Goal: Task Accomplishment & Management: Complete application form

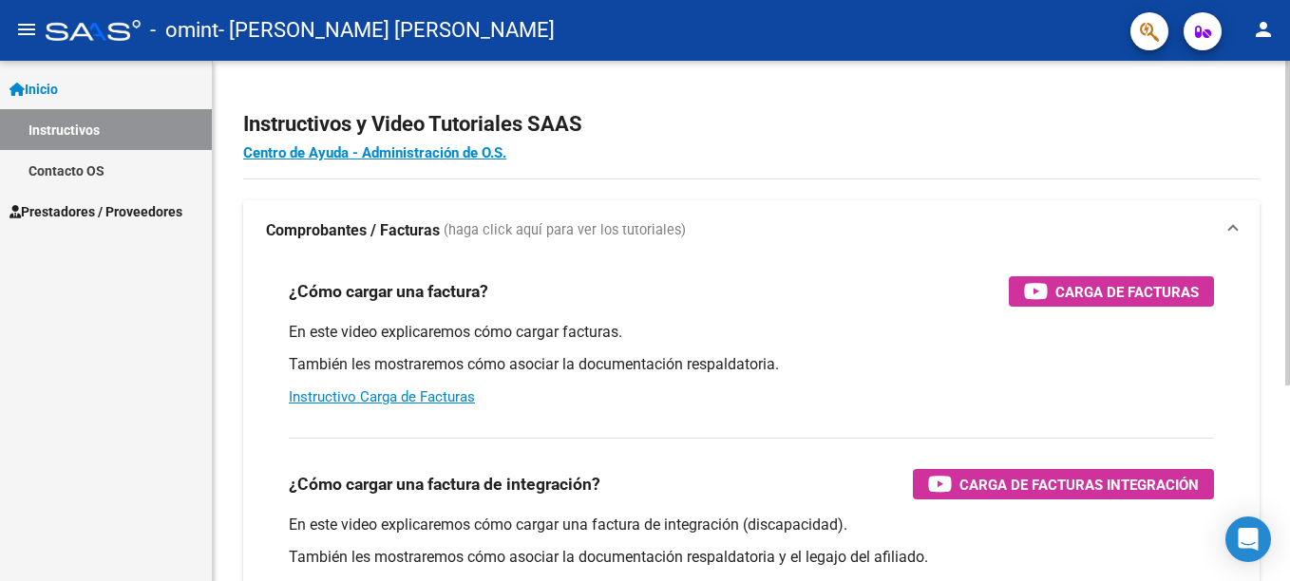
click at [557, 233] on span "(haga click aquí para ver los tutoriales)" at bounding box center [565, 230] width 242 height 21
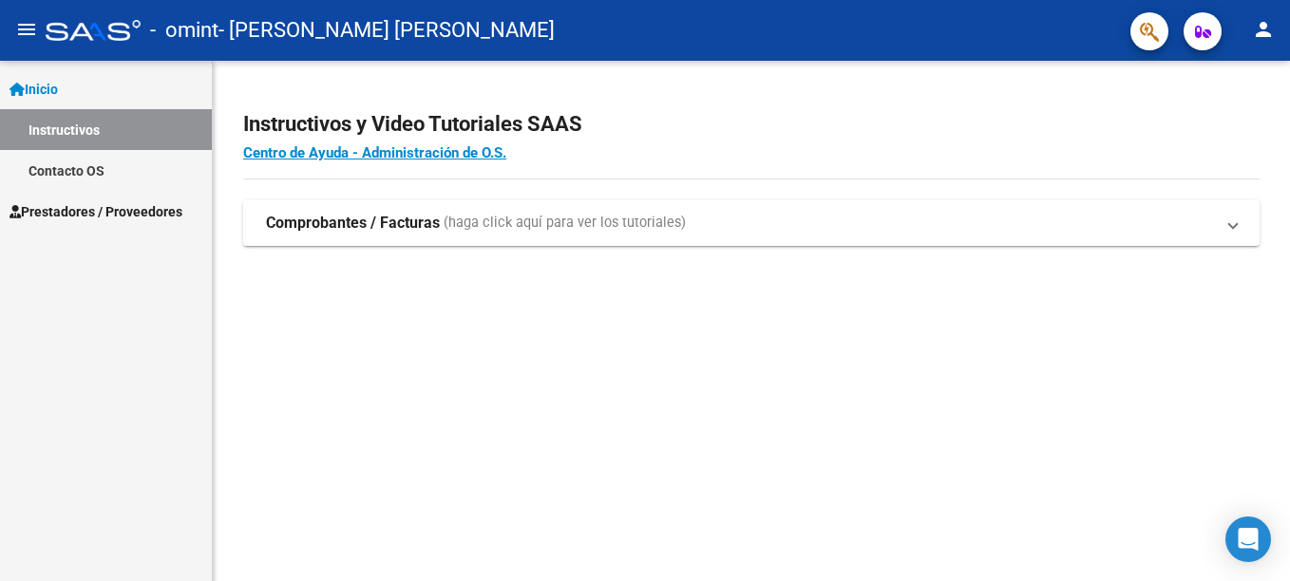
click at [557, 228] on span "(haga click aquí para ver los tutoriales)" at bounding box center [565, 223] width 242 height 21
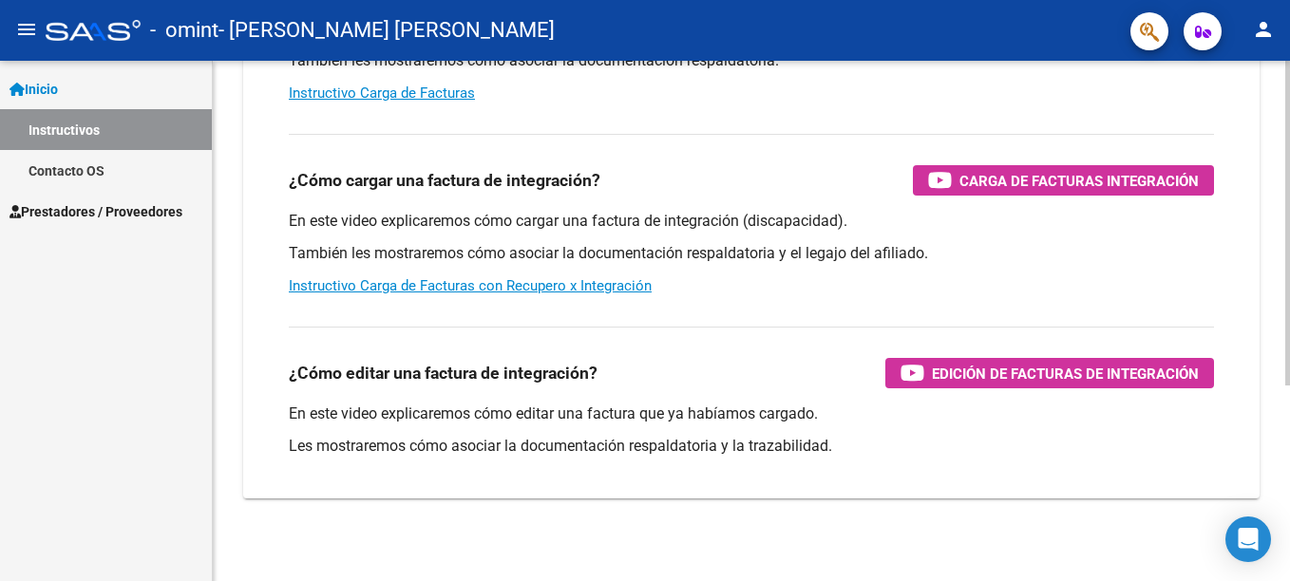
scroll to position [313, 0]
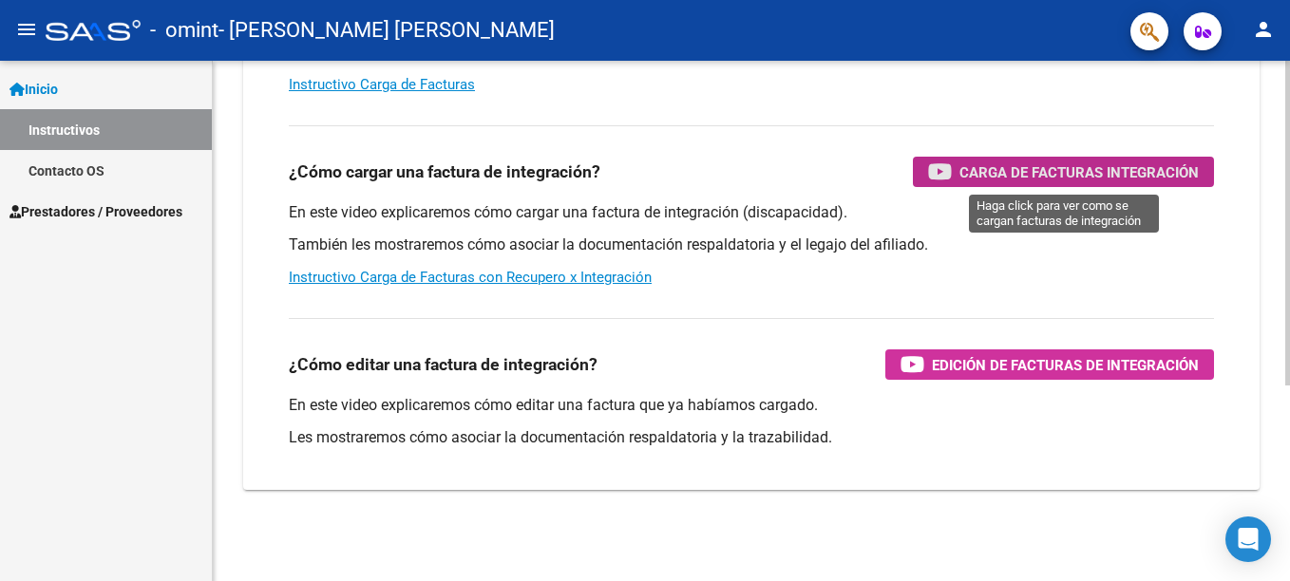
click at [1005, 171] on span "Carga de Facturas Integración" at bounding box center [1079, 173] width 239 height 24
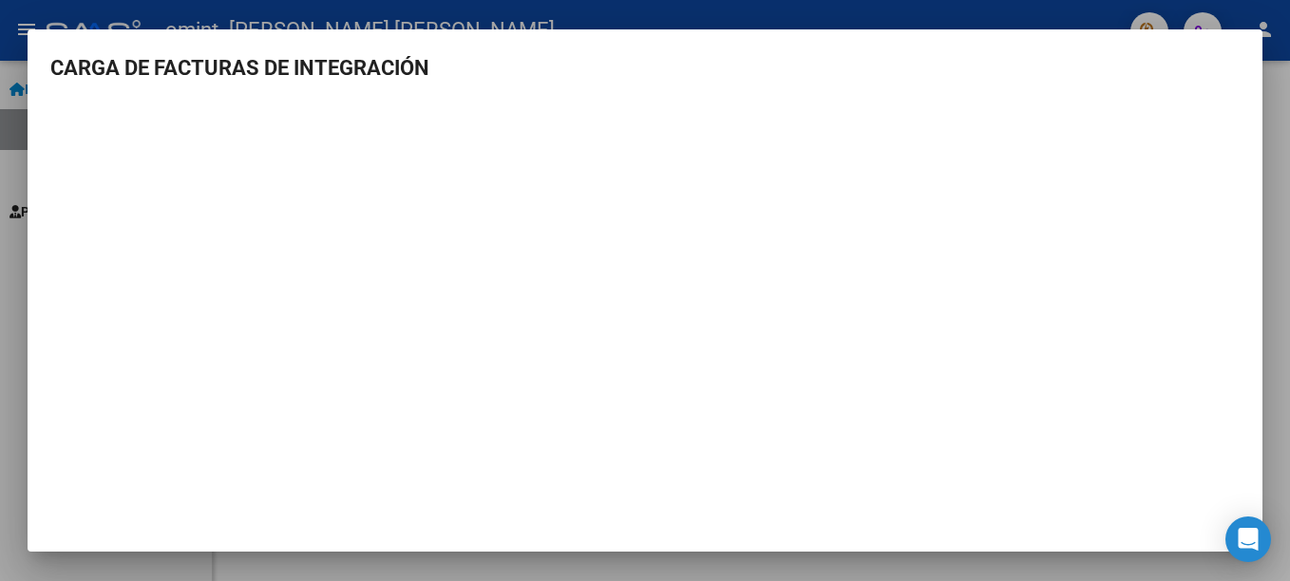
click at [1278, 257] on div at bounding box center [645, 290] width 1290 height 581
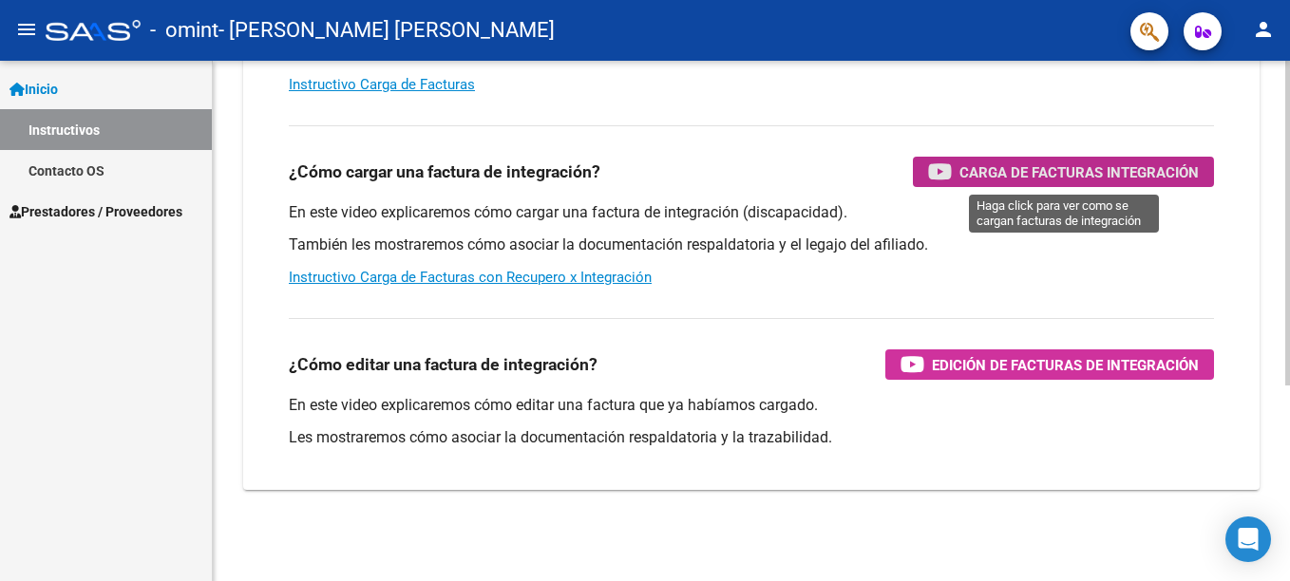
click at [961, 180] on span "Carga de Facturas Integración" at bounding box center [1079, 173] width 239 height 24
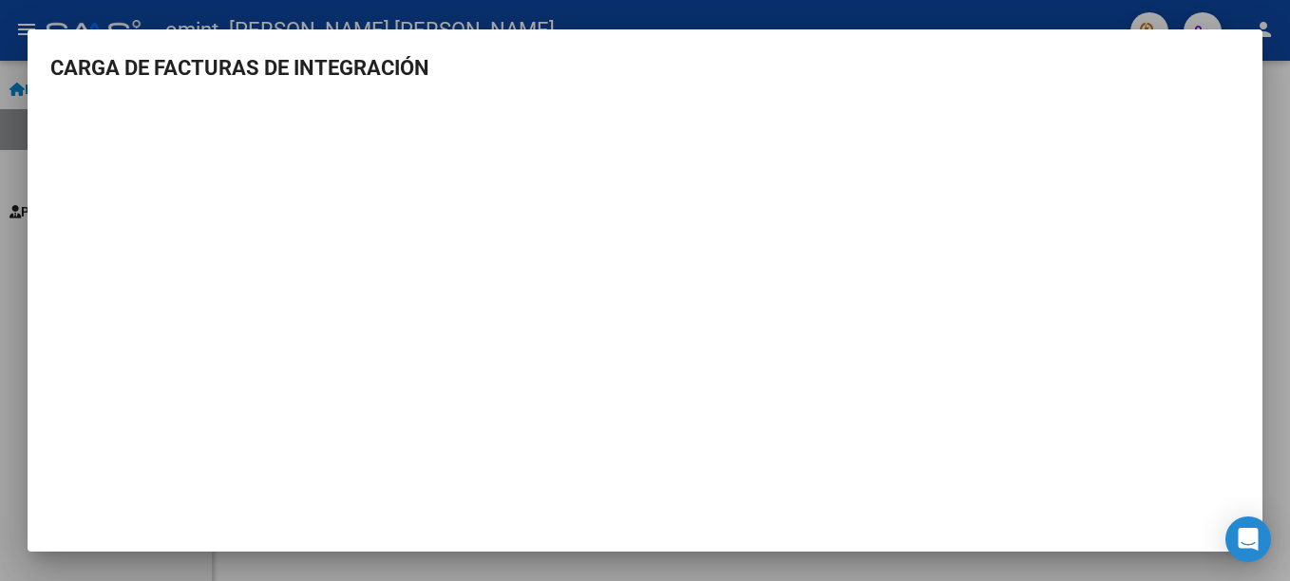
click at [1265, 82] on div at bounding box center [645, 290] width 1290 height 581
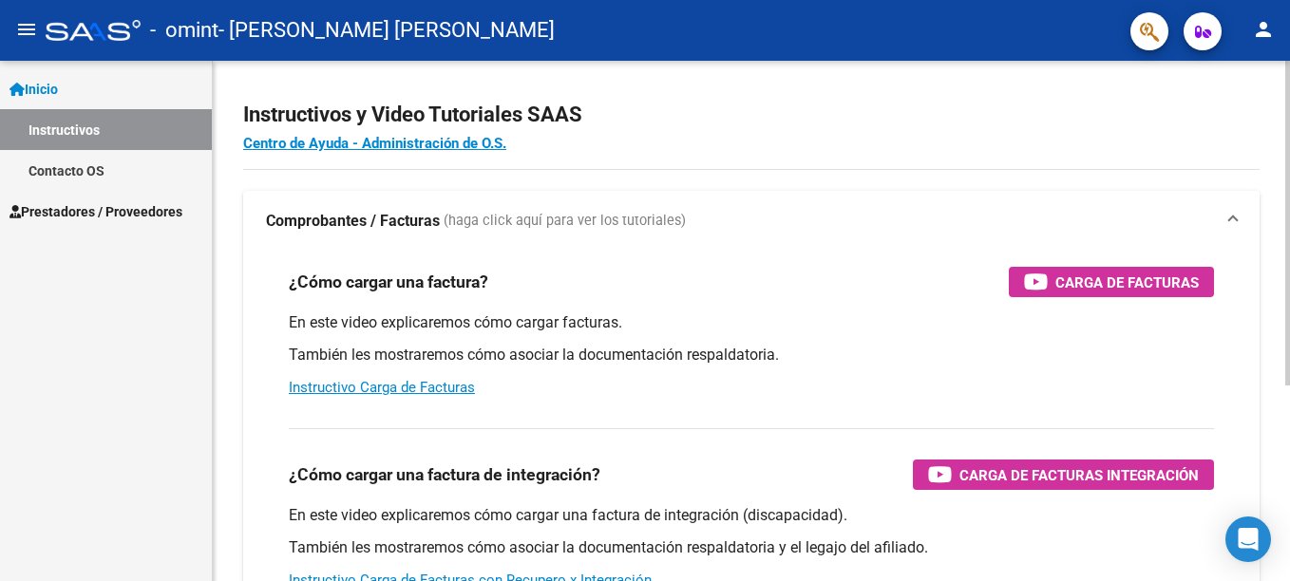
scroll to position [0, 0]
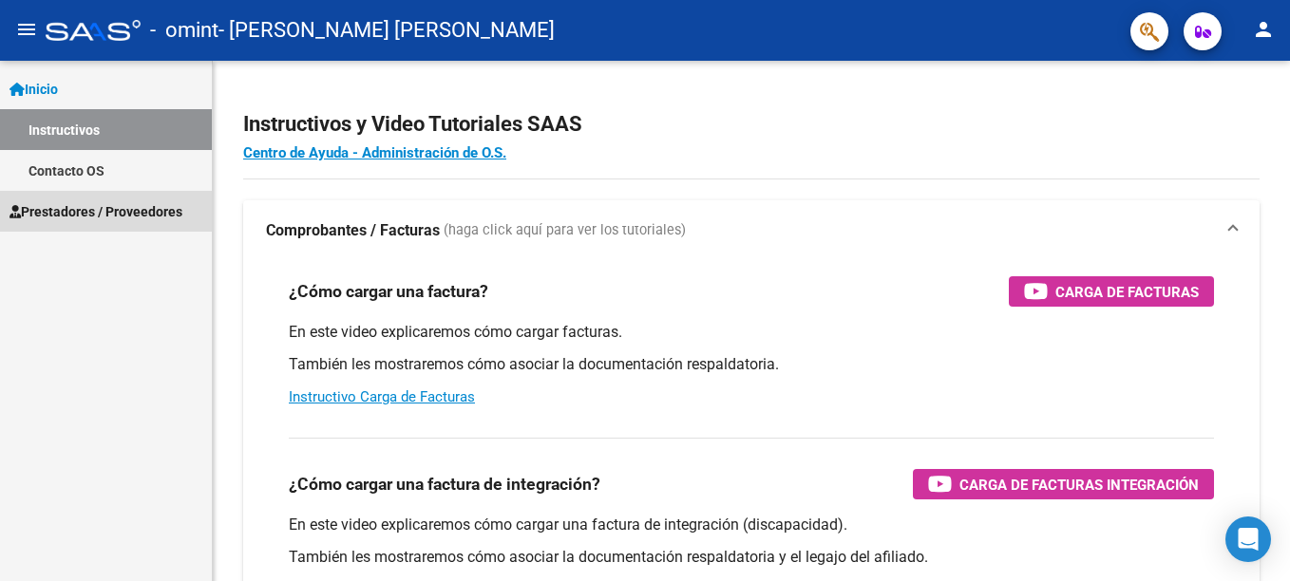
click at [67, 213] on span "Prestadores / Proveedores" at bounding box center [96, 211] width 173 height 21
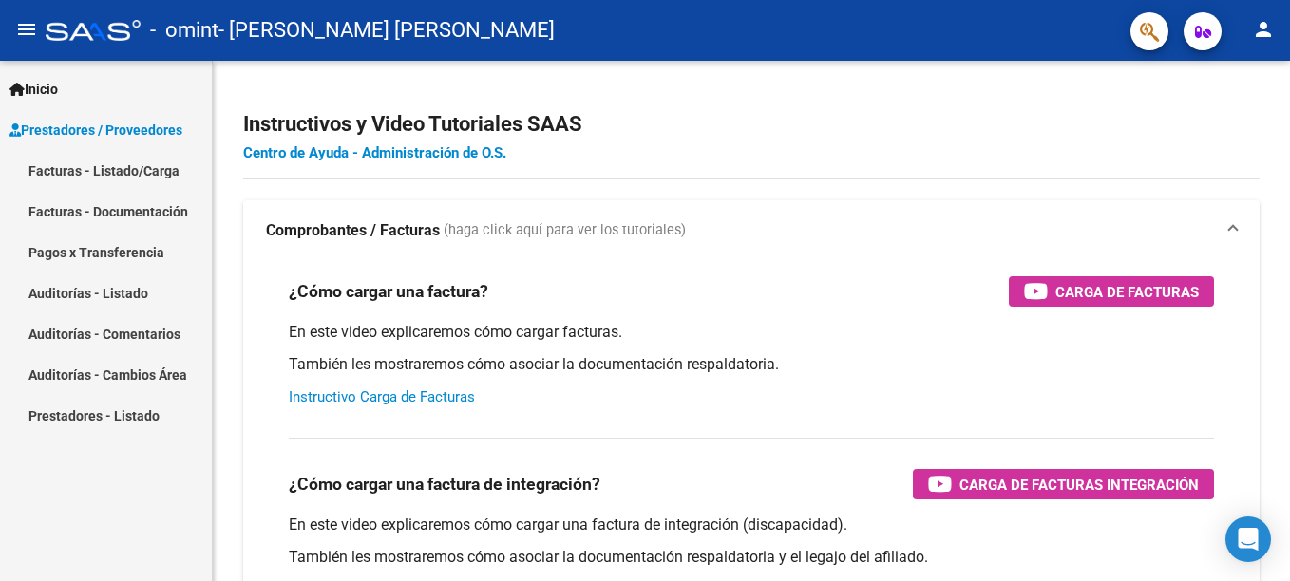
click at [70, 131] on span "Prestadores / Proveedores" at bounding box center [96, 130] width 173 height 21
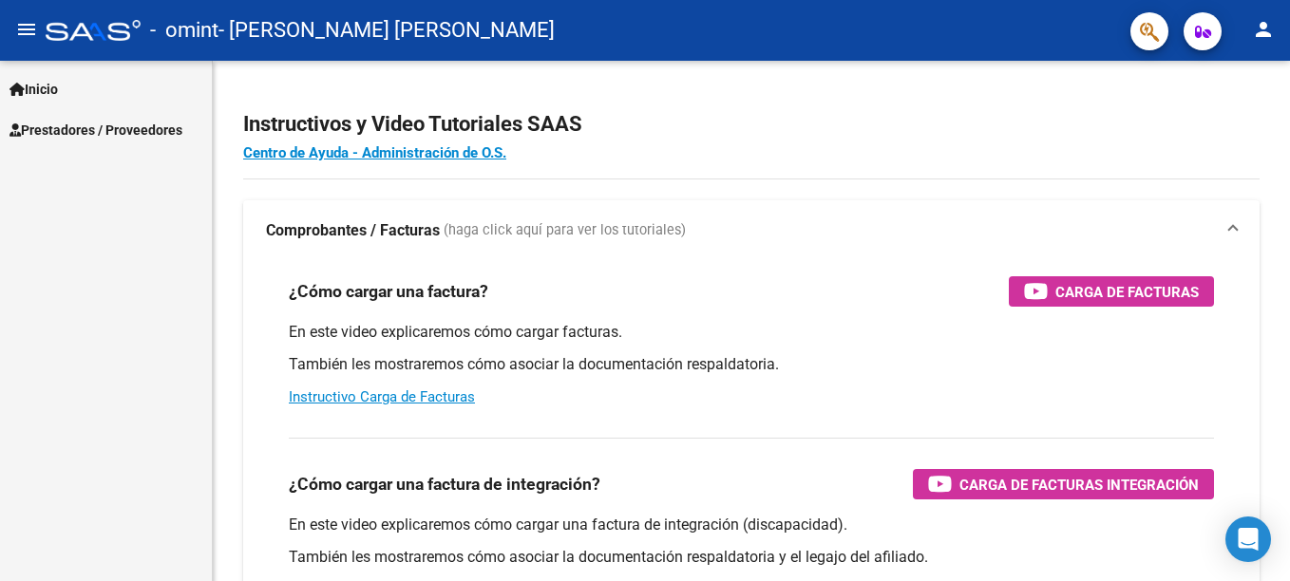
click at [97, 125] on span "Prestadores / Proveedores" at bounding box center [96, 130] width 173 height 21
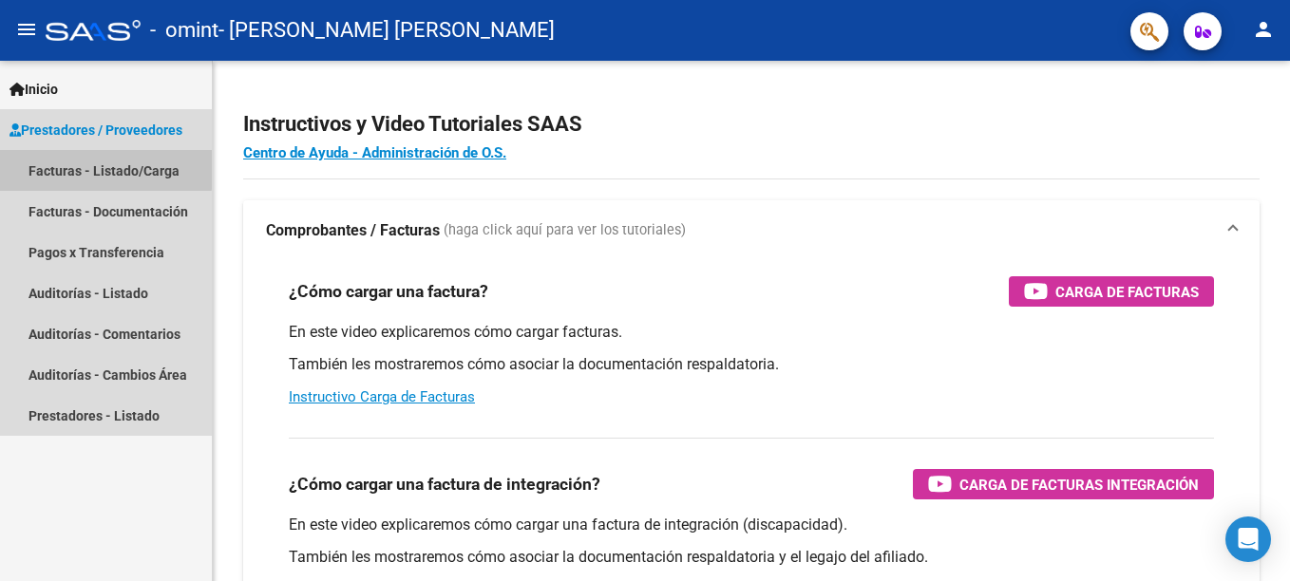
click at [92, 171] on link "Facturas - Listado/Carga" at bounding box center [106, 170] width 212 height 41
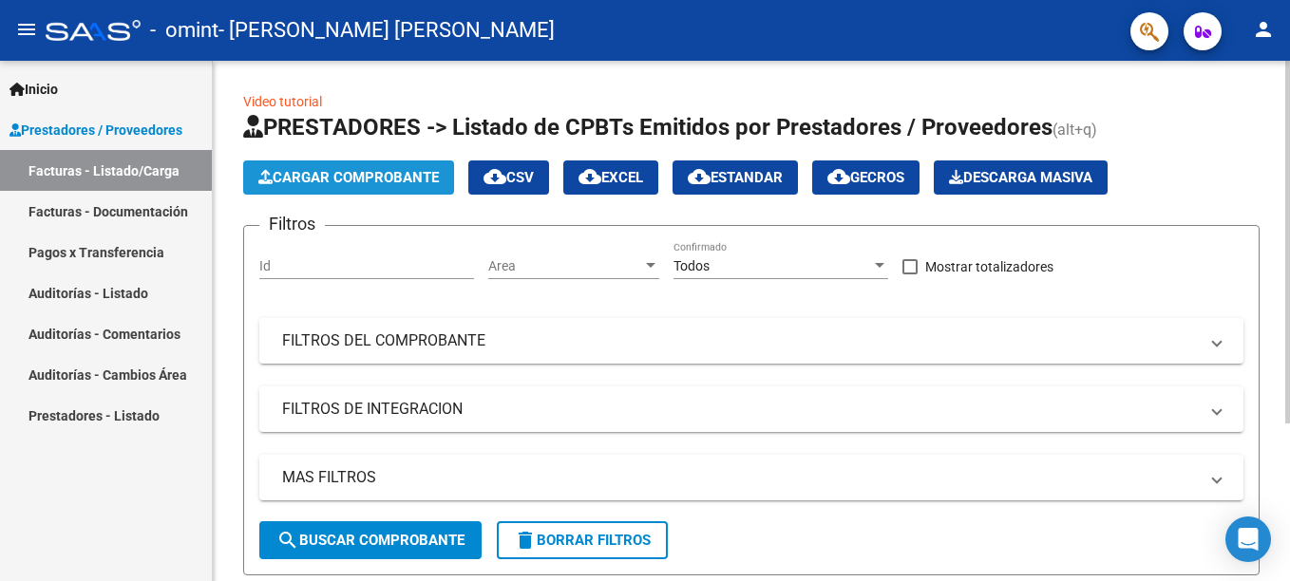
click at [326, 169] on span "Cargar Comprobante" at bounding box center [348, 177] width 181 height 17
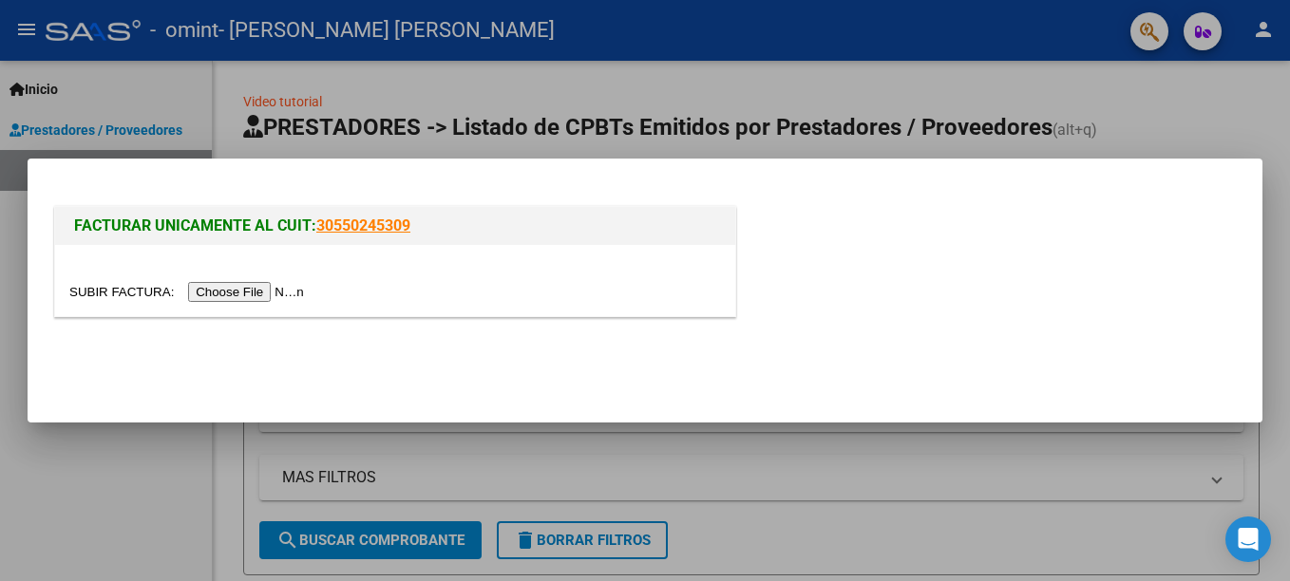
click at [222, 293] on input "file" at bounding box center [189, 292] width 240 height 20
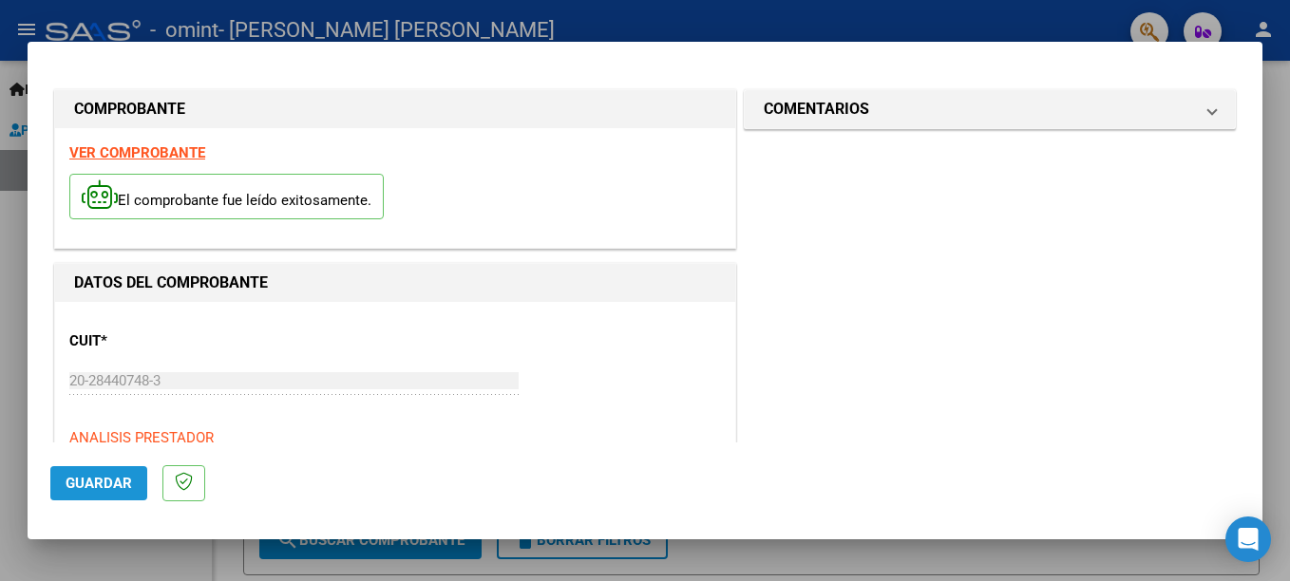
click at [117, 482] on span "Guardar" at bounding box center [99, 483] width 67 height 17
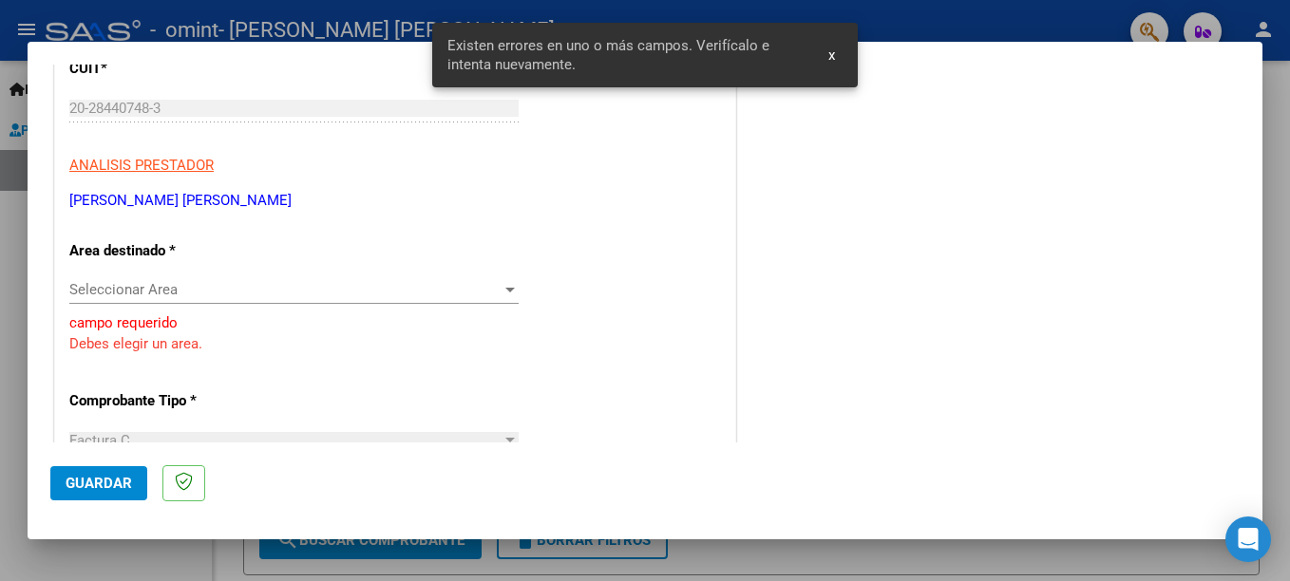
scroll to position [300, 0]
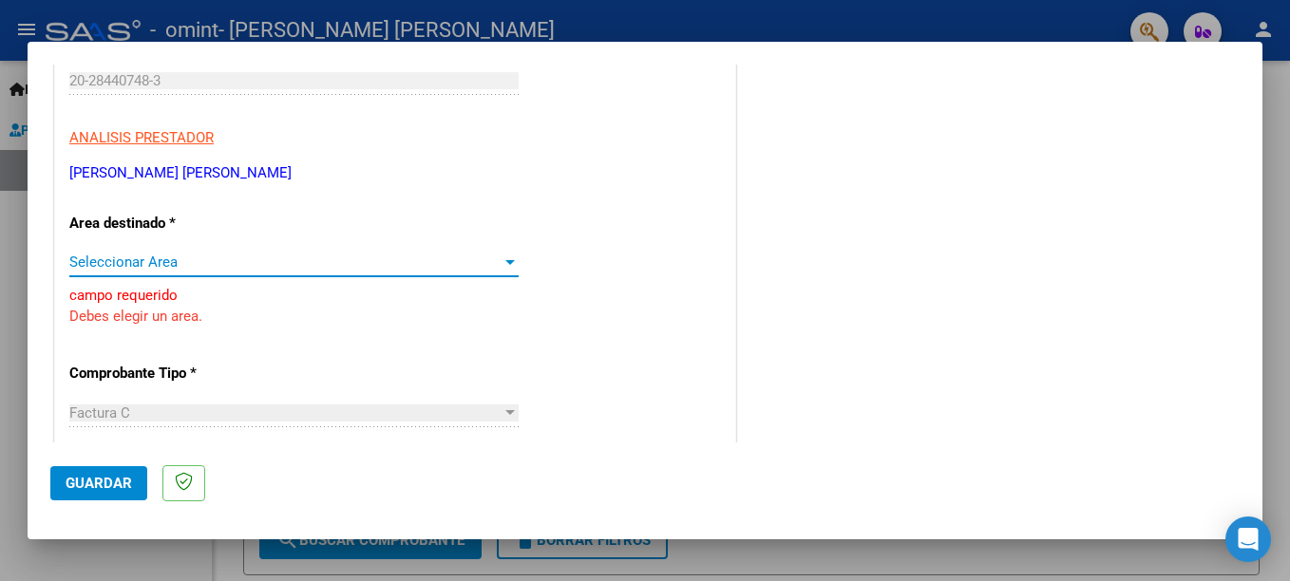
click at [199, 260] on span "Seleccionar Area" at bounding box center [285, 262] width 432 height 17
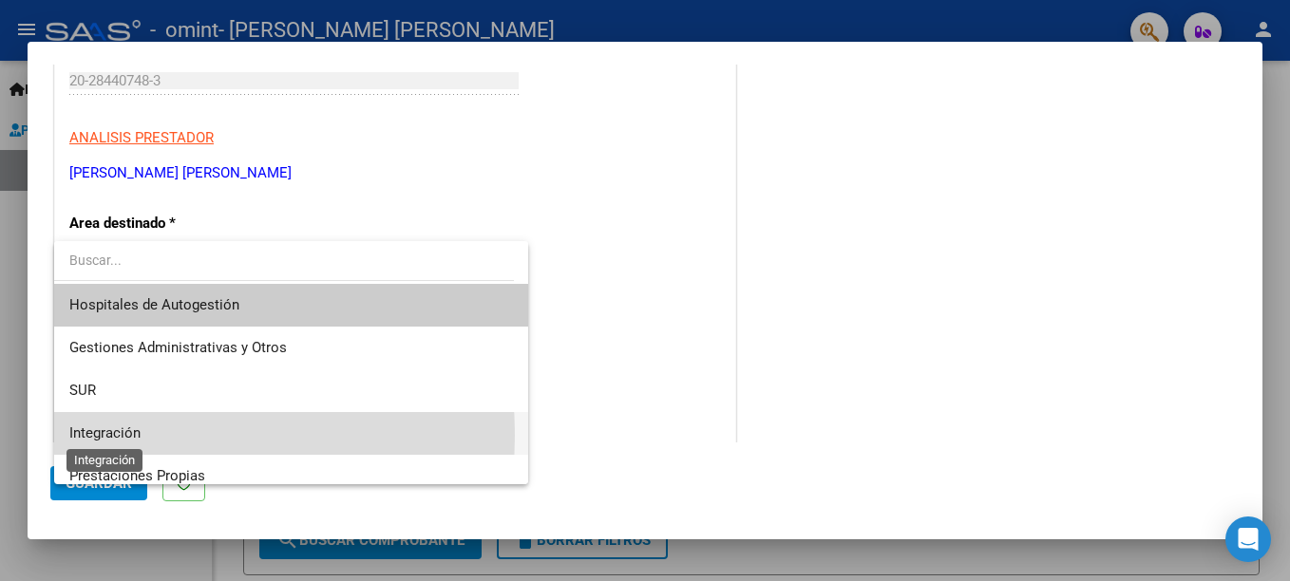
click at [122, 435] on span "Integración" at bounding box center [104, 433] width 71 height 17
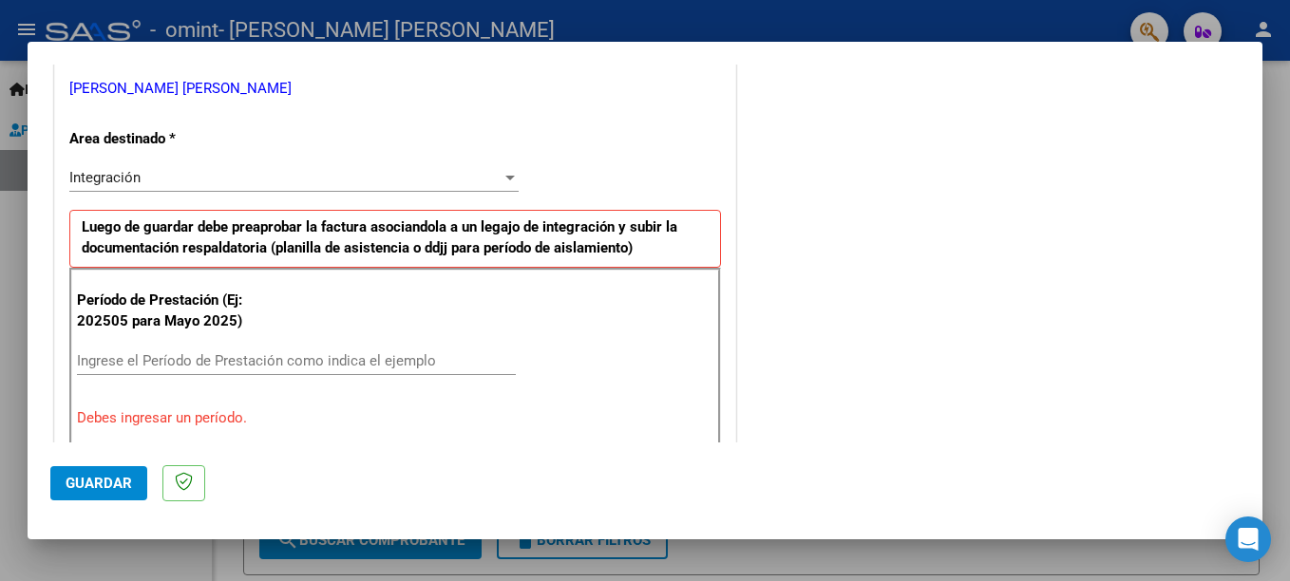
scroll to position [390, 0]
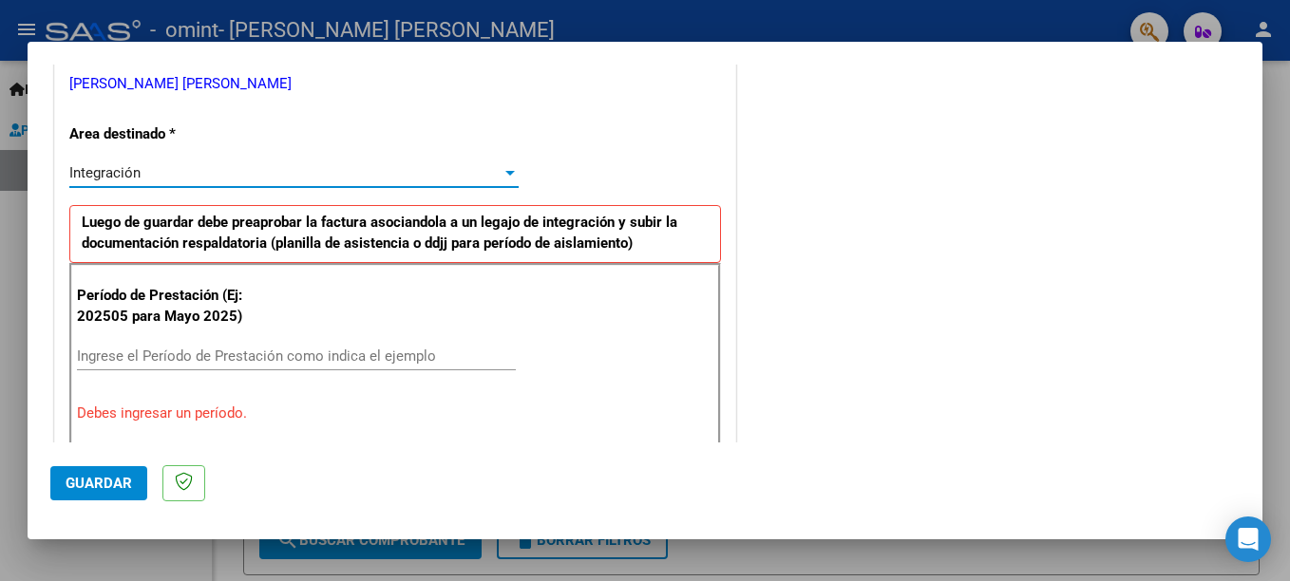
click at [194, 167] on div "Integración" at bounding box center [285, 172] width 432 height 17
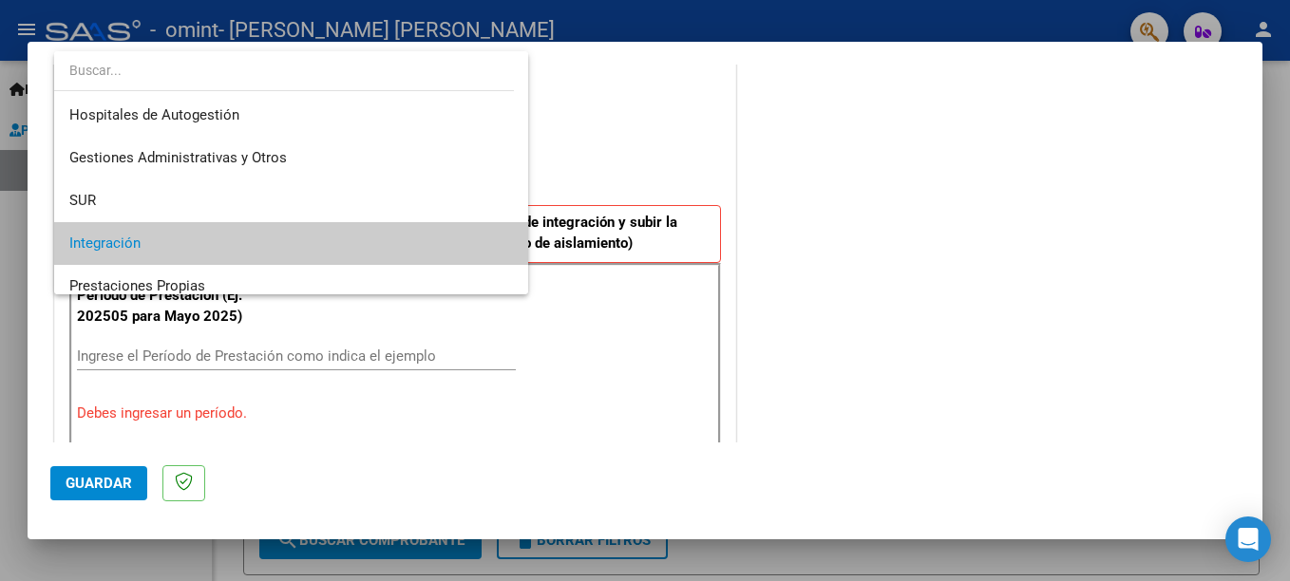
scroll to position [71, 0]
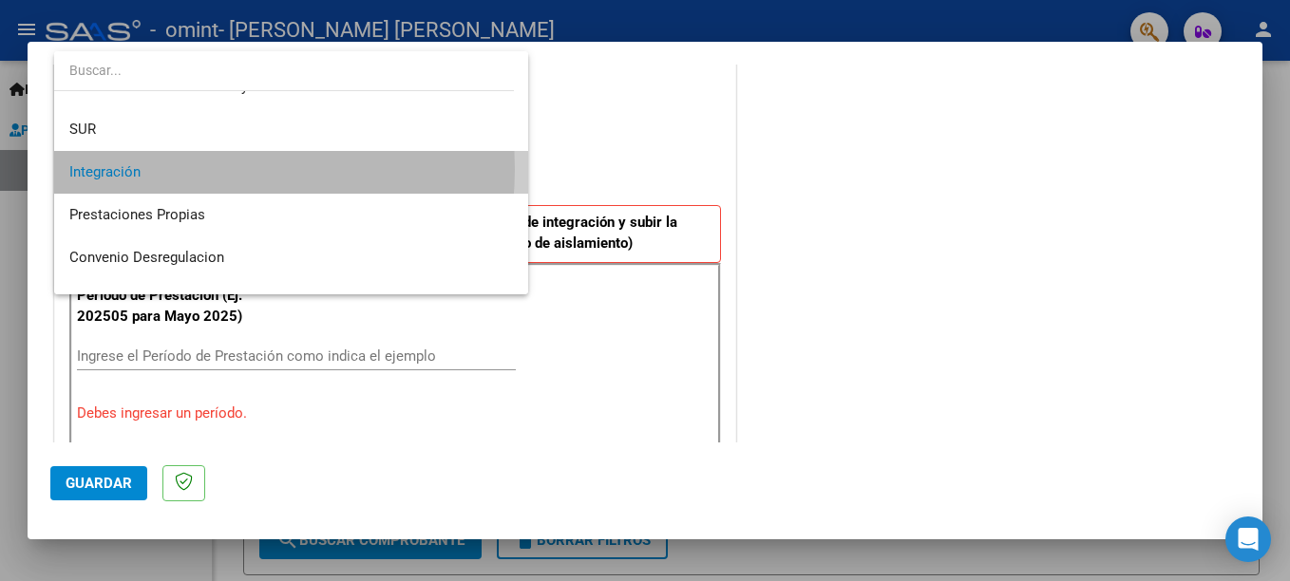
click at [193, 169] on span "Integración" at bounding box center [291, 172] width 444 height 43
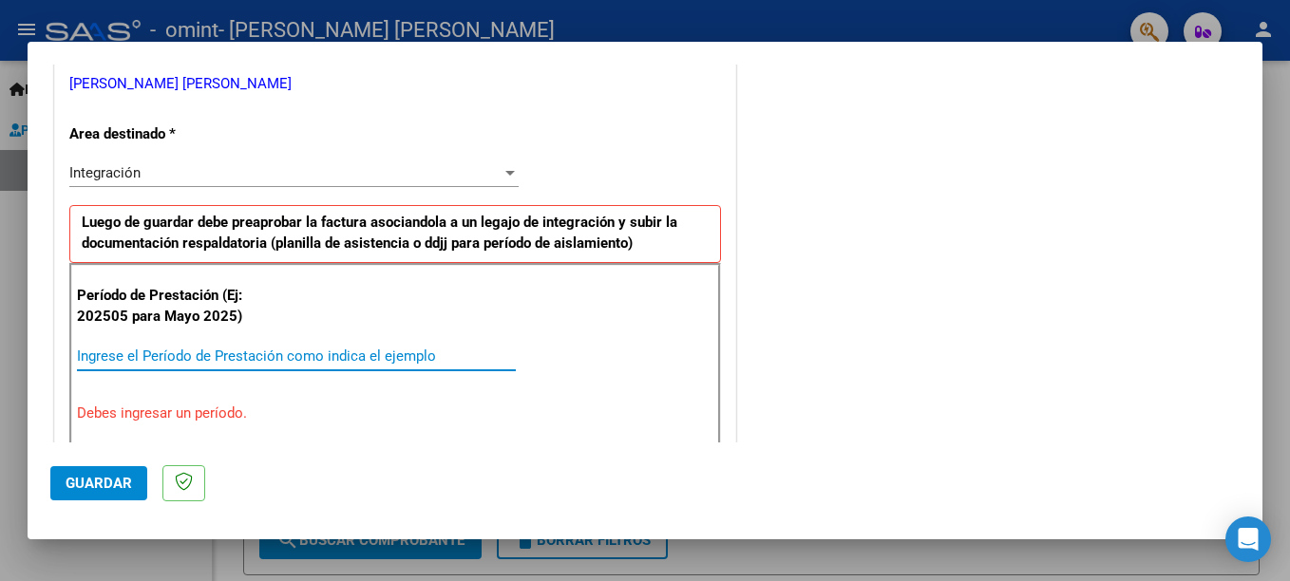
click at [111, 352] on input "Ingrese el Período de Prestación como indica el ejemplo" at bounding box center [296, 356] width 439 height 17
type input "2"
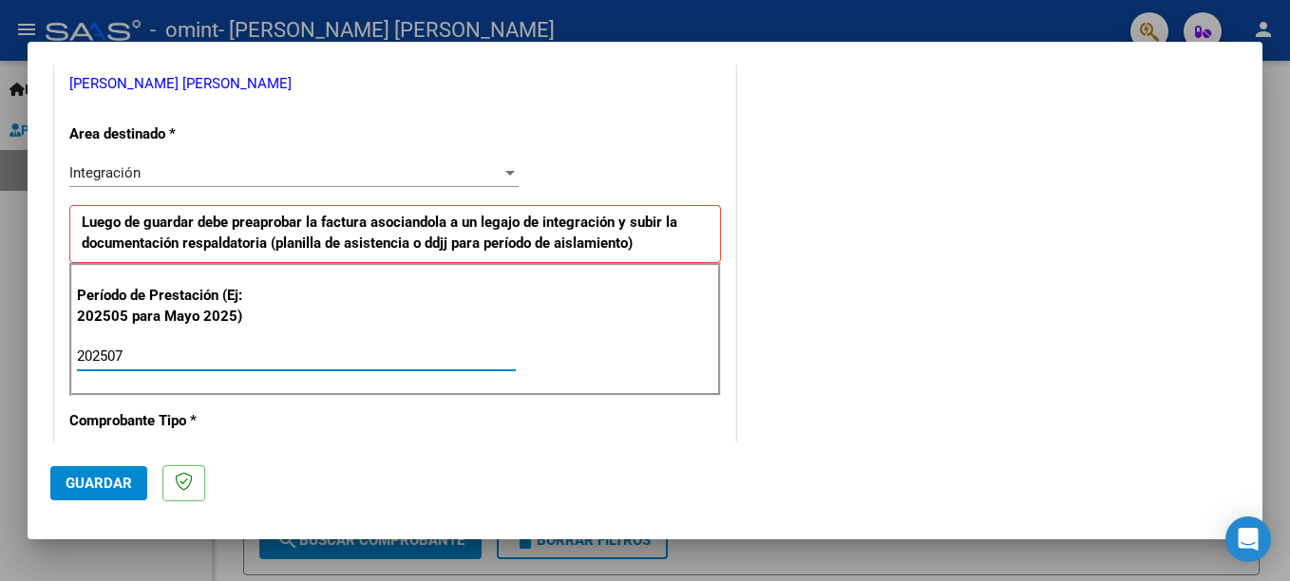
type input "202507"
click at [107, 485] on span "Guardar" at bounding box center [99, 483] width 67 height 17
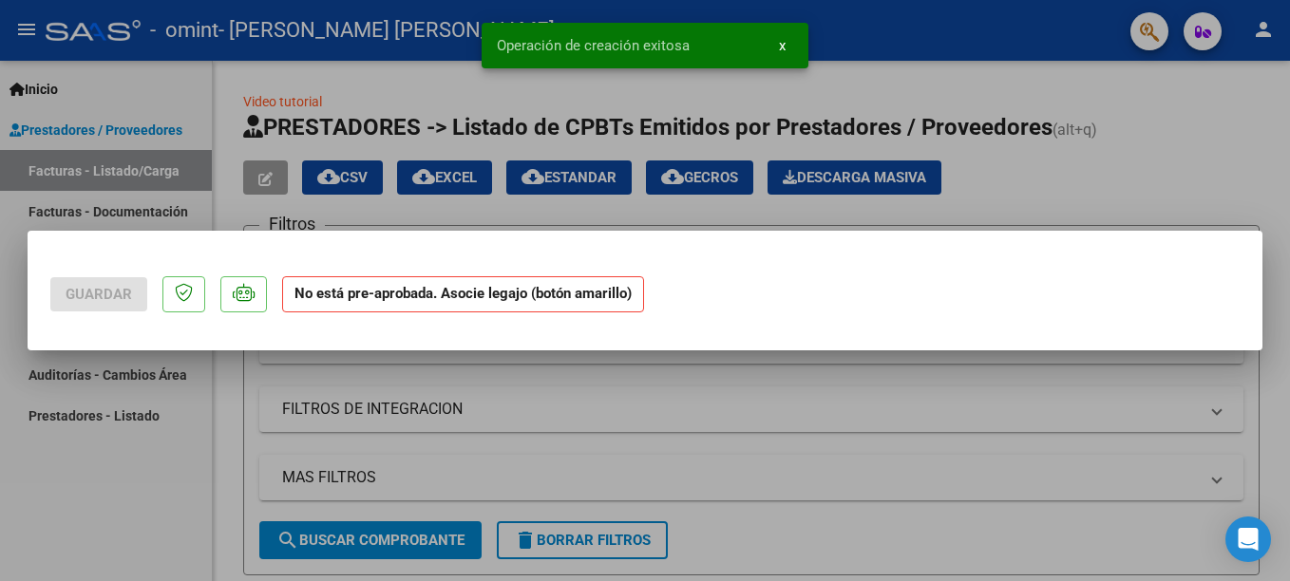
scroll to position [0, 0]
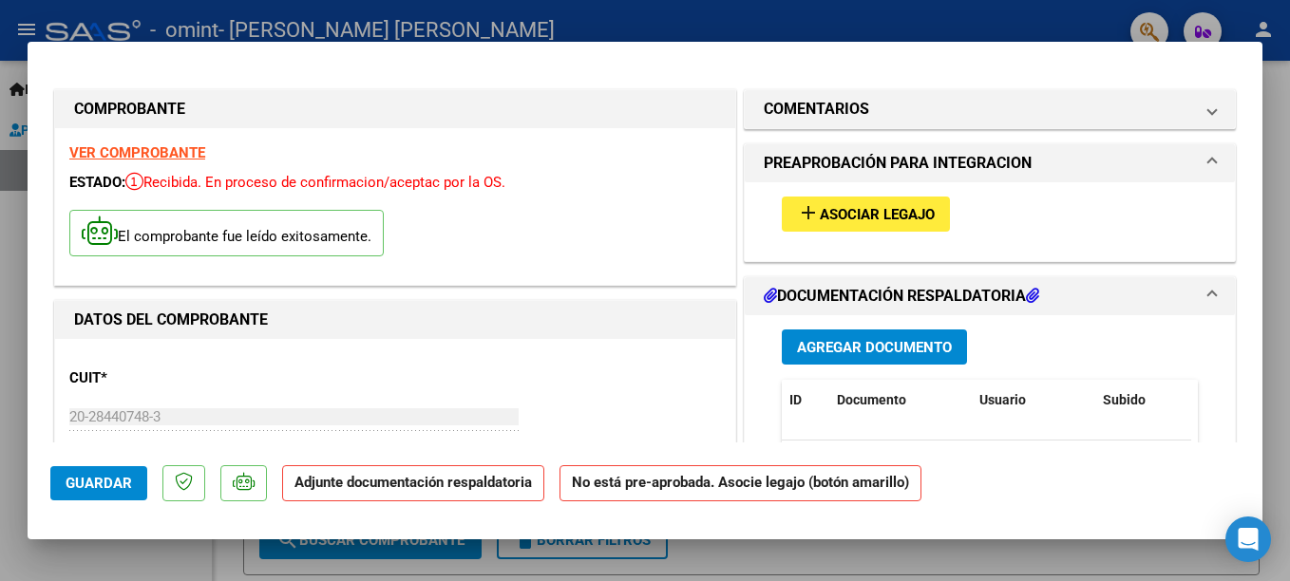
click at [848, 219] on span "Asociar Legajo" at bounding box center [877, 214] width 115 height 17
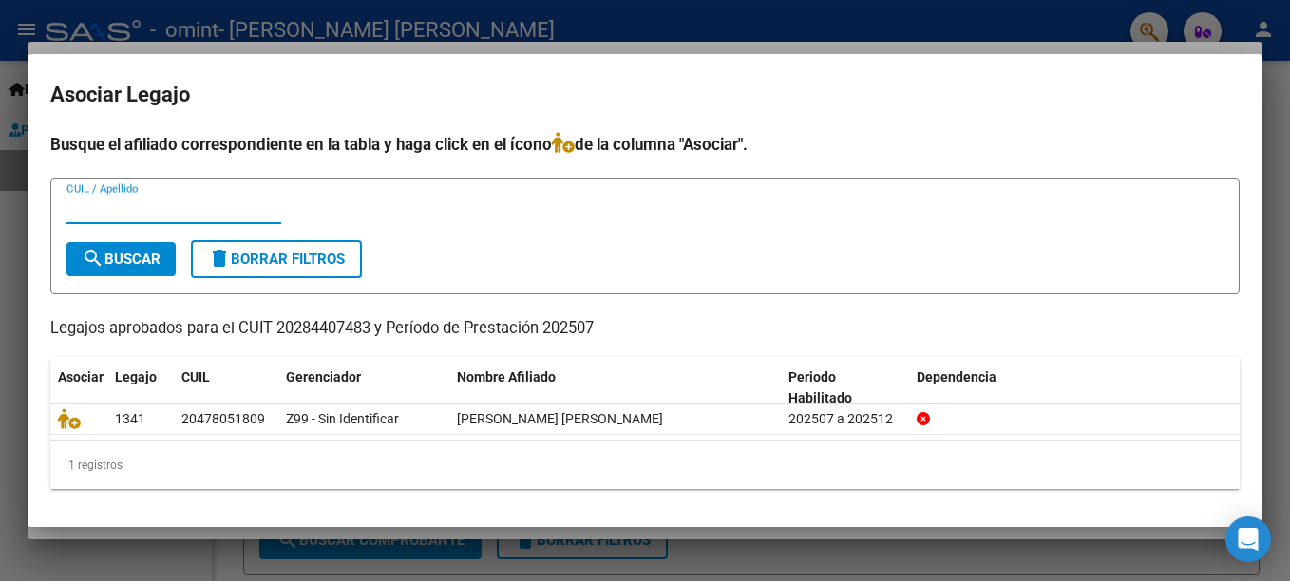
click at [87, 211] on input "CUIL / Apellido" at bounding box center [174, 208] width 215 height 17
click at [120, 258] on span "search Buscar" at bounding box center [121, 259] width 79 height 17
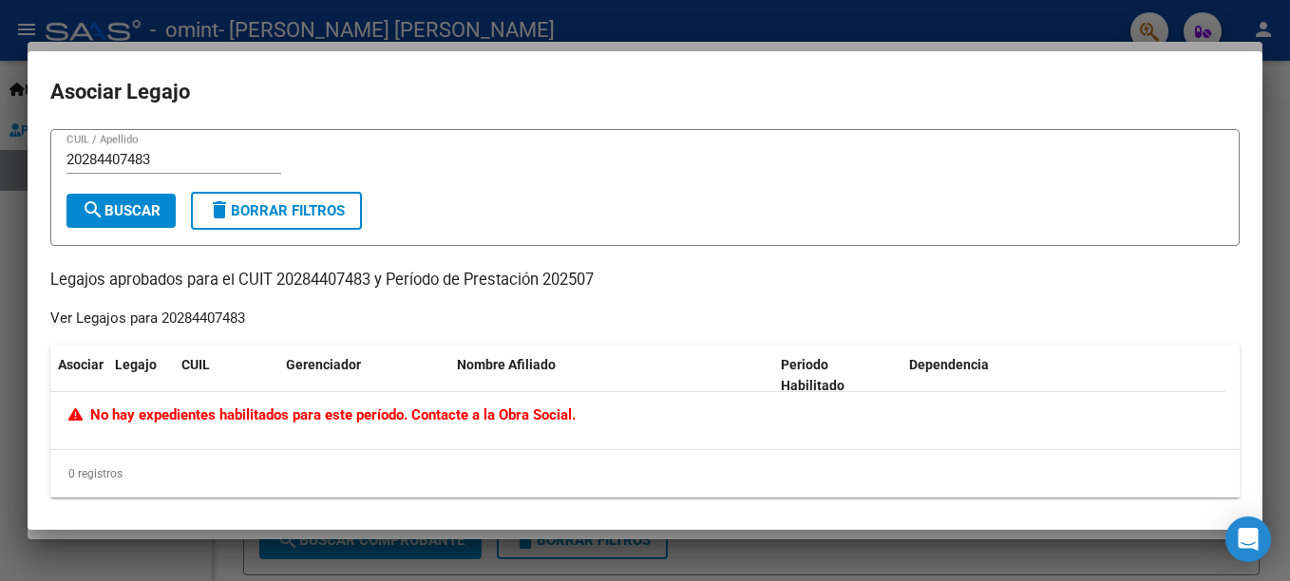
click at [158, 159] on input "20284407483" at bounding box center [174, 159] width 215 height 17
type input "2"
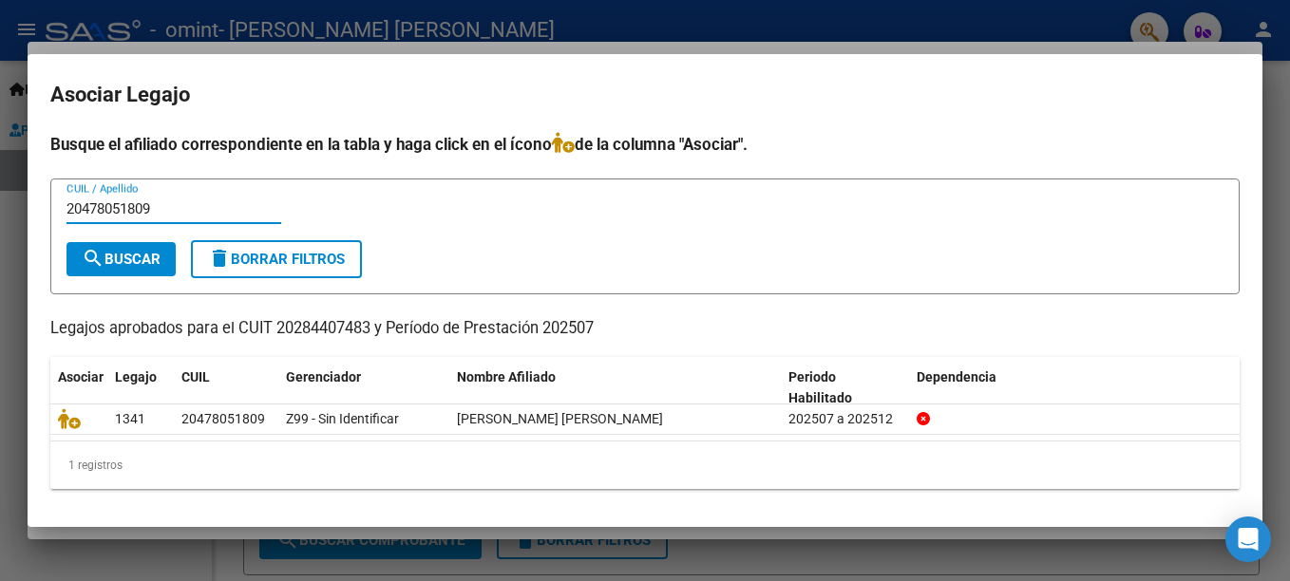
type input "20478051809"
click at [114, 261] on span "search Buscar" at bounding box center [121, 259] width 79 height 17
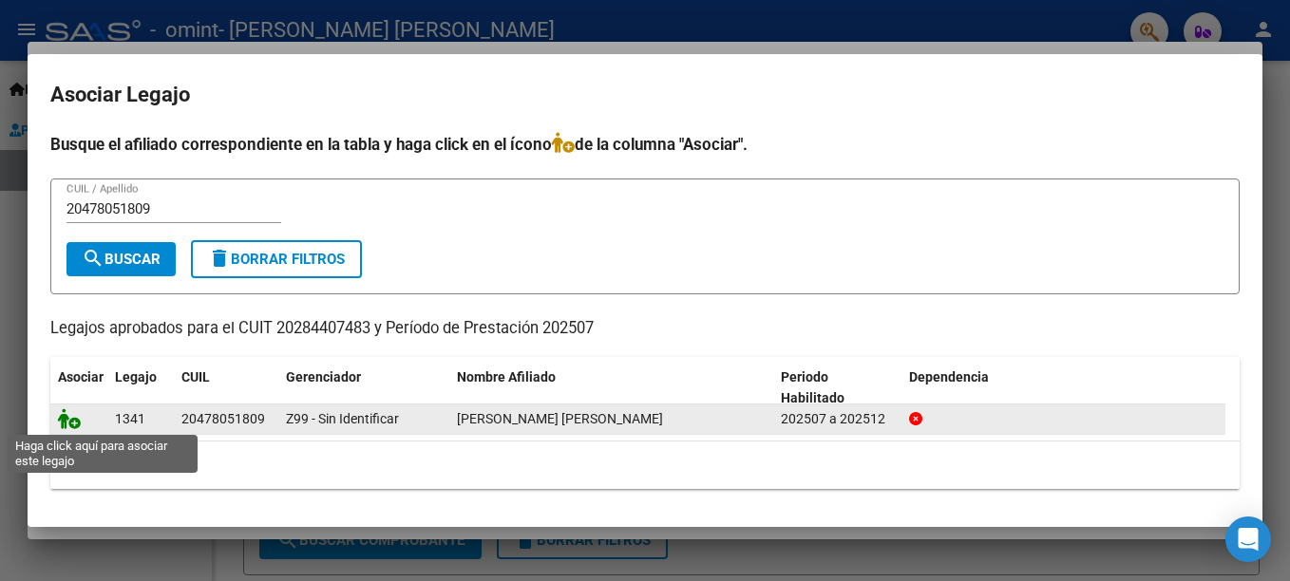
click at [70, 422] on icon at bounding box center [69, 419] width 23 height 21
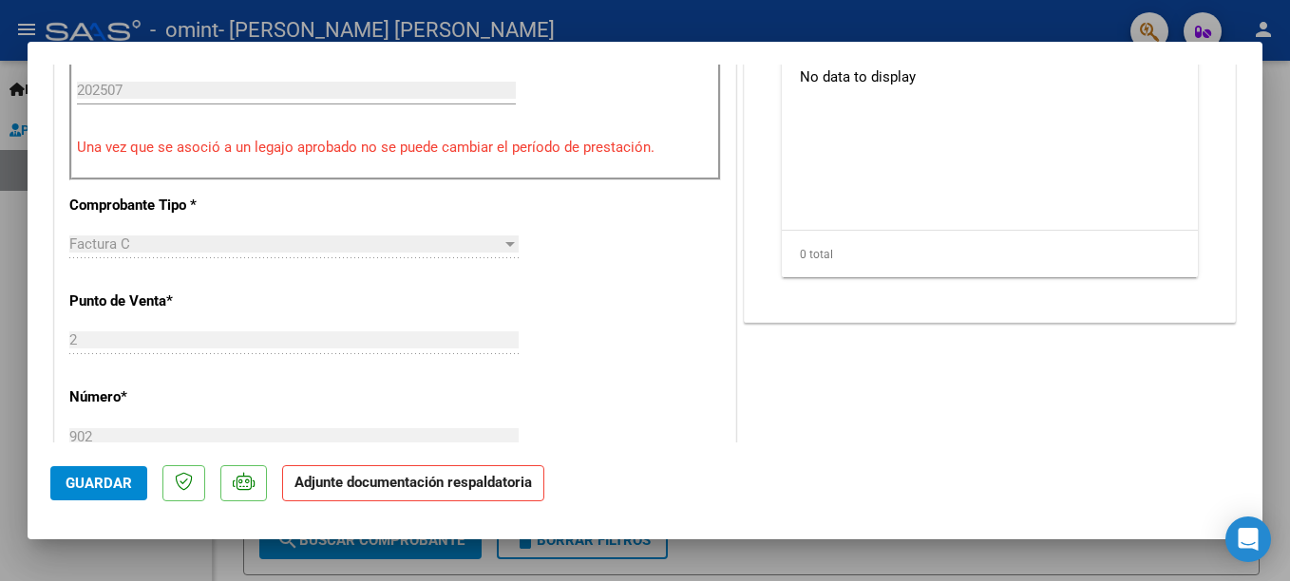
scroll to position [316, 0]
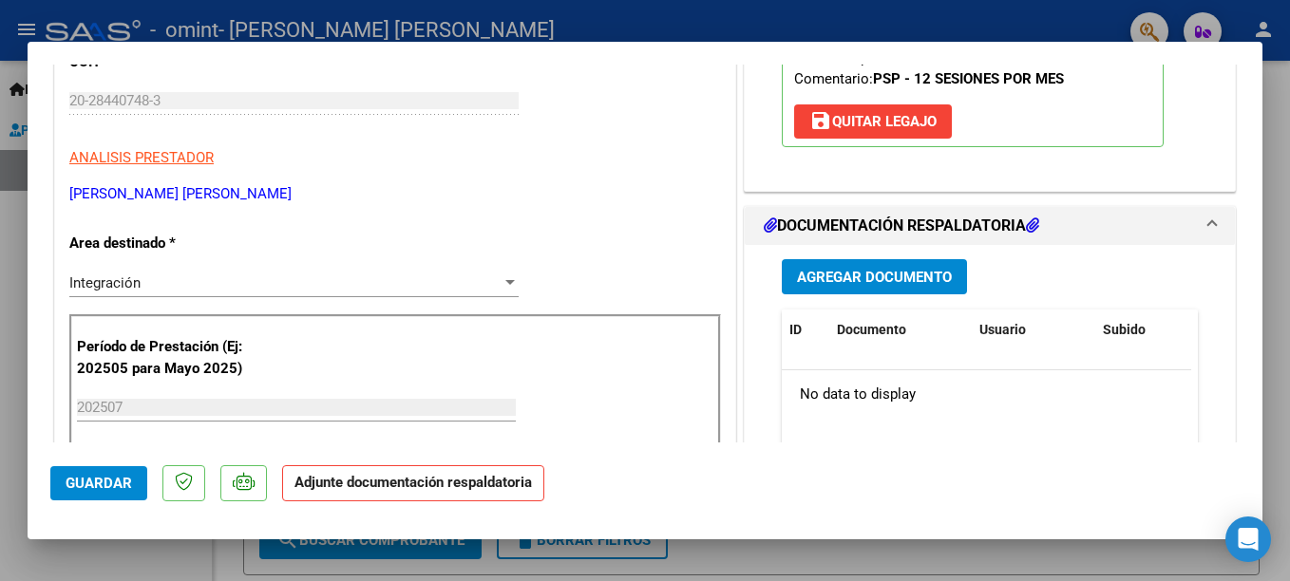
click at [853, 286] on span "Agregar Documento" at bounding box center [874, 277] width 155 height 17
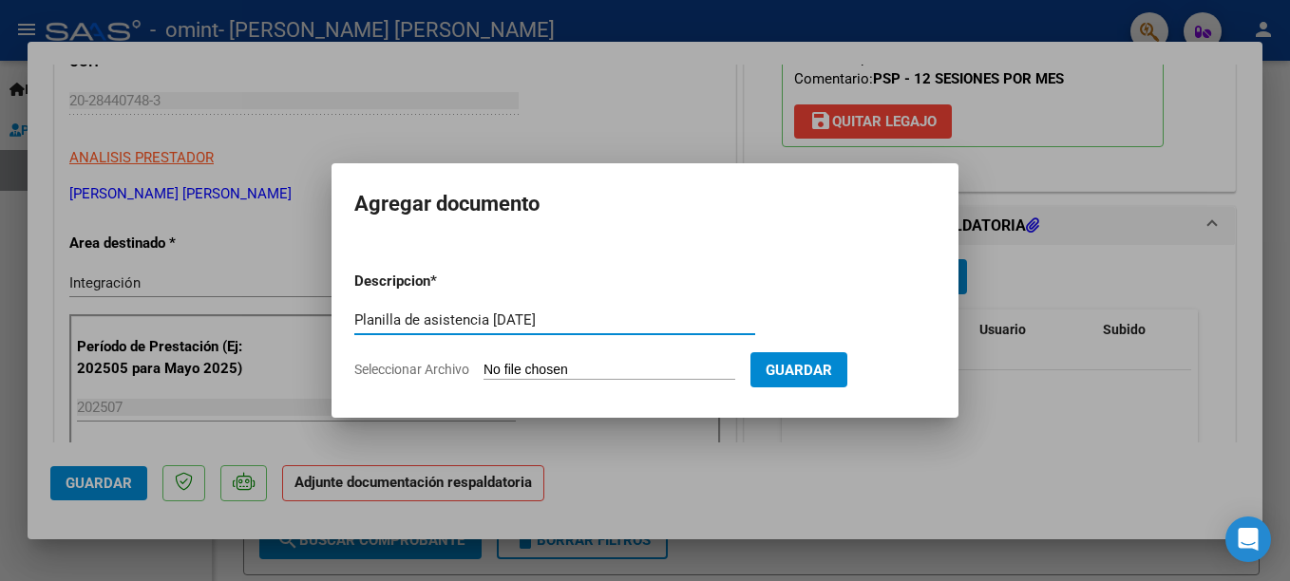
type input "Planilla de asistencia [DATE]"
click at [499, 370] on input "Seleccionar Archivo" at bounding box center [610, 371] width 252 height 18
type input "C:\fakepath\WhatsApp Image [DATE] 12.09.12.pdf"
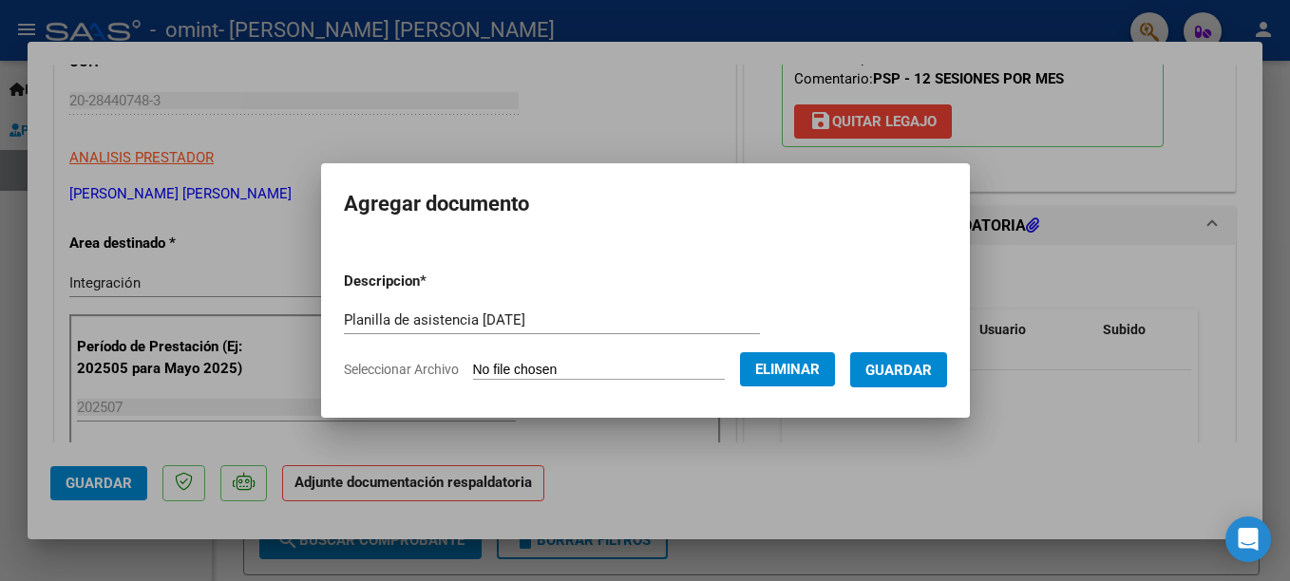
click at [888, 374] on span "Guardar" at bounding box center [899, 370] width 67 height 17
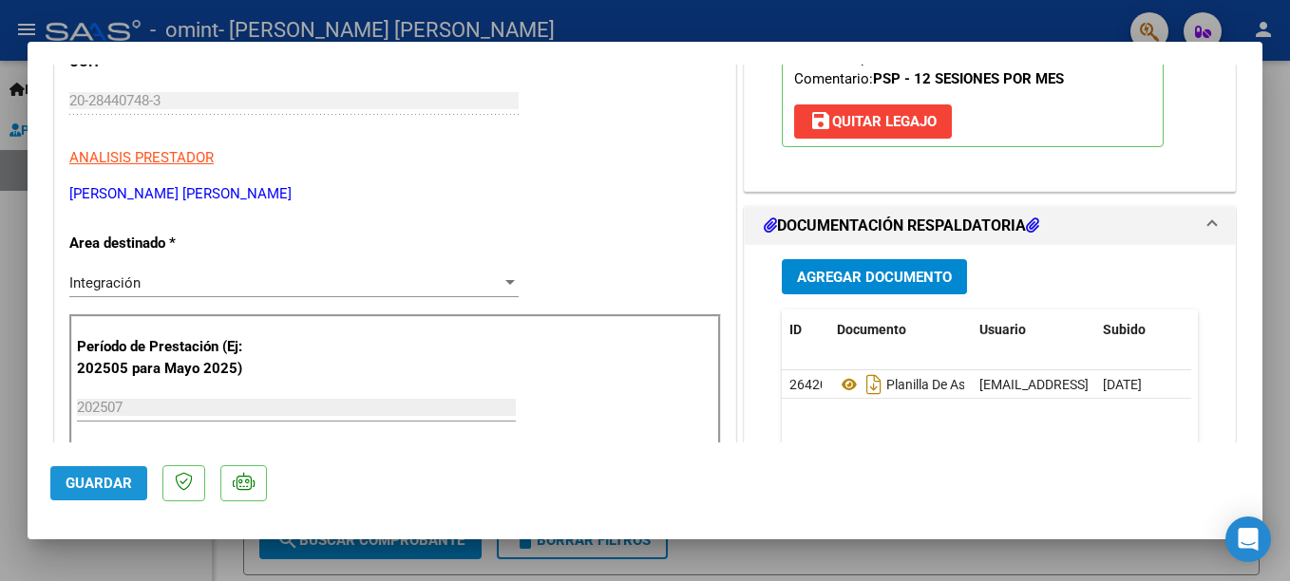
click at [100, 479] on span "Guardar" at bounding box center [99, 483] width 67 height 17
click at [975, 24] on div at bounding box center [645, 290] width 1290 height 581
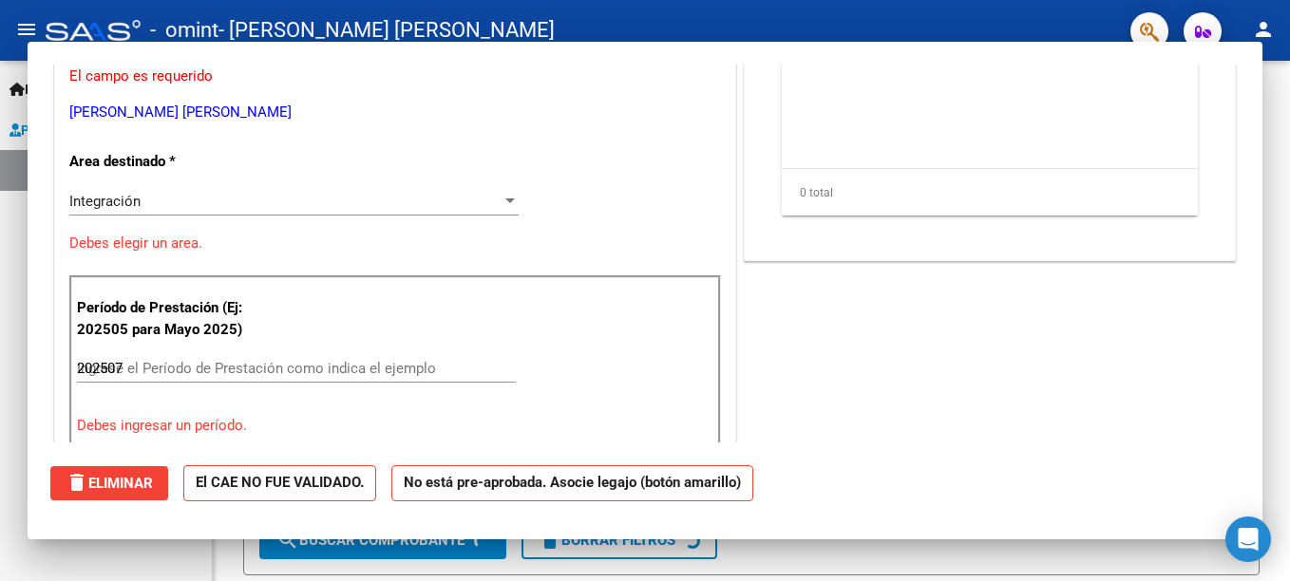
type input "$ 0,00"
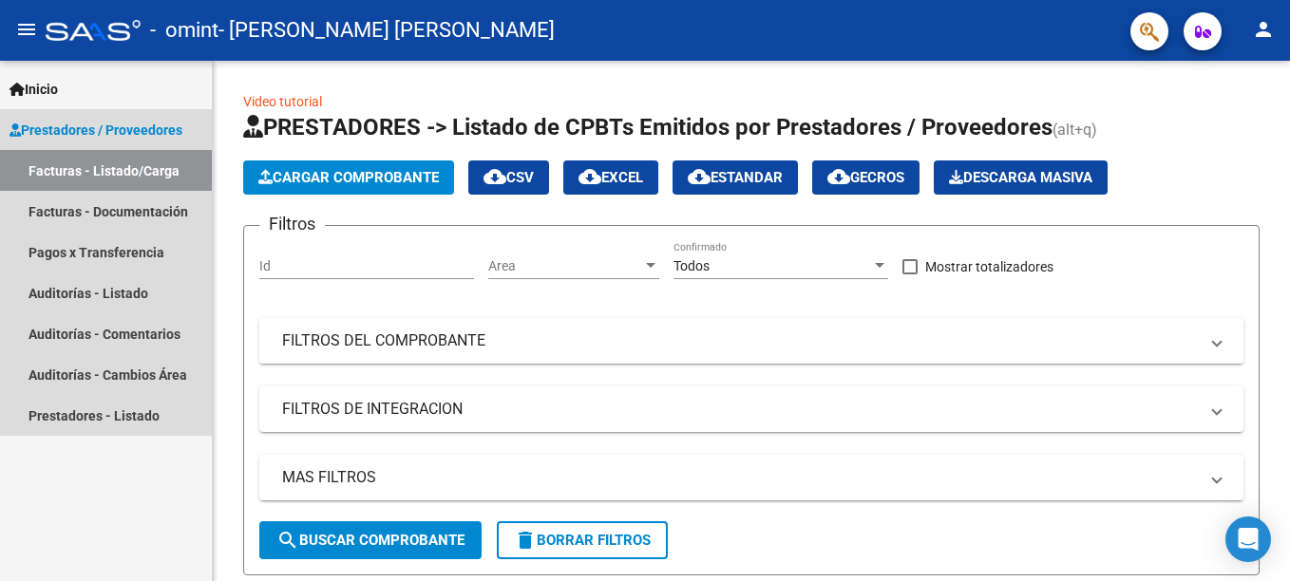
click at [106, 172] on link "Facturas - Listado/Carga" at bounding box center [106, 170] width 212 height 41
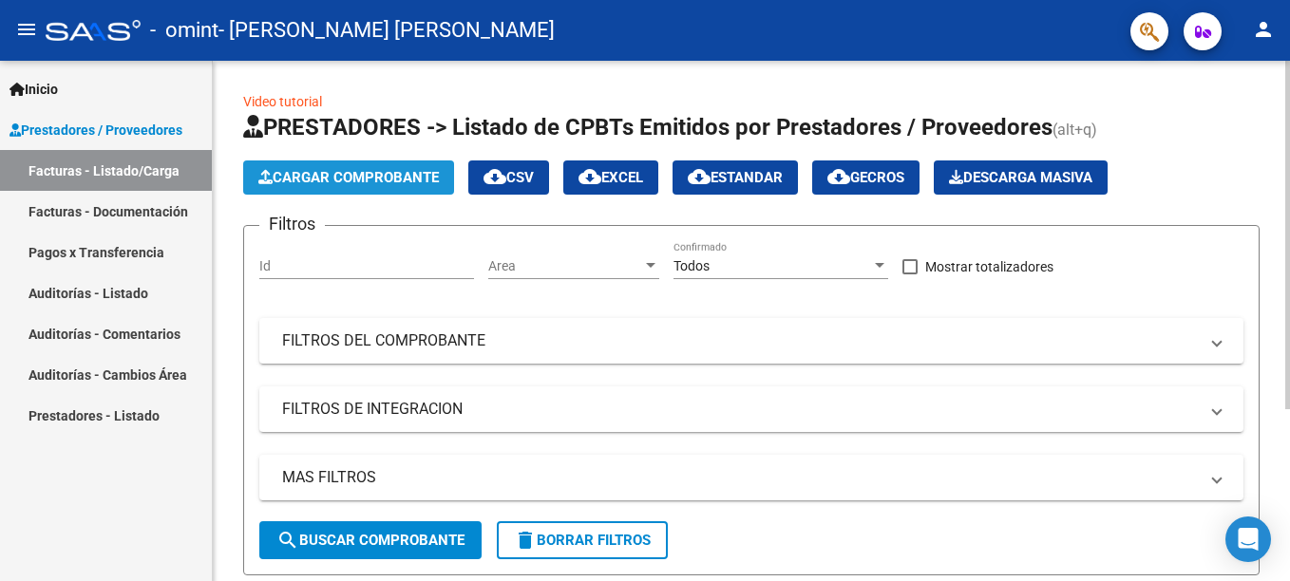
click at [304, 176] on span "Cargar Comprobante" at bounding box center [348, 177] width 181 height 17
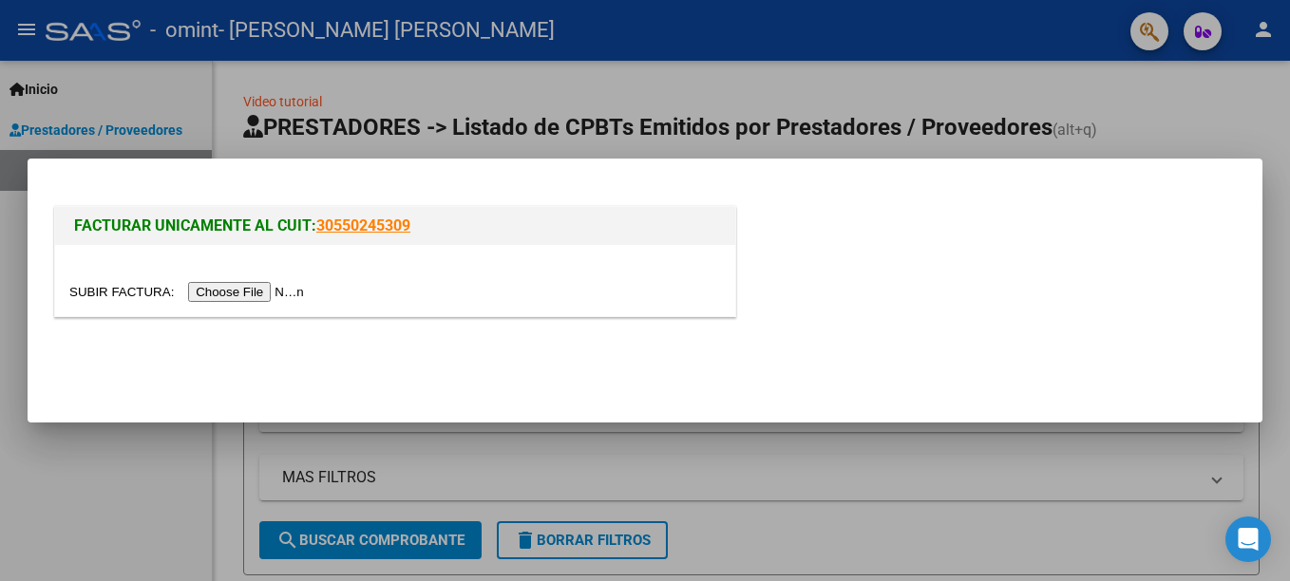
click at [219, 295] on input "file" at bounding box center [189, 292] width 240 height 20
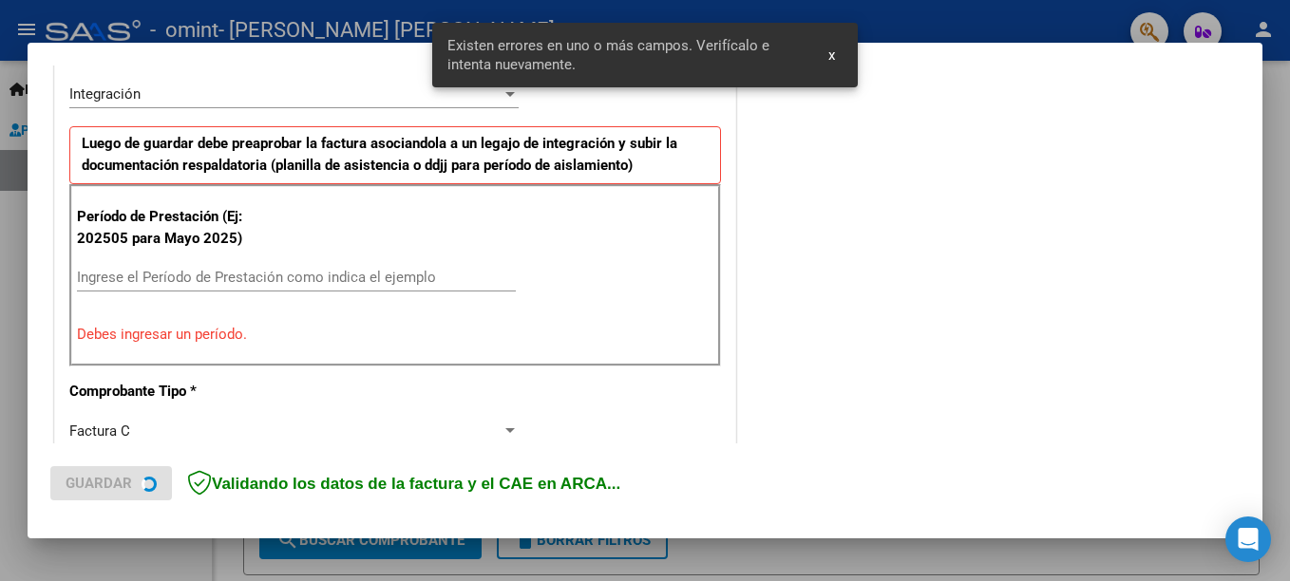
scroll to position [472, 0]
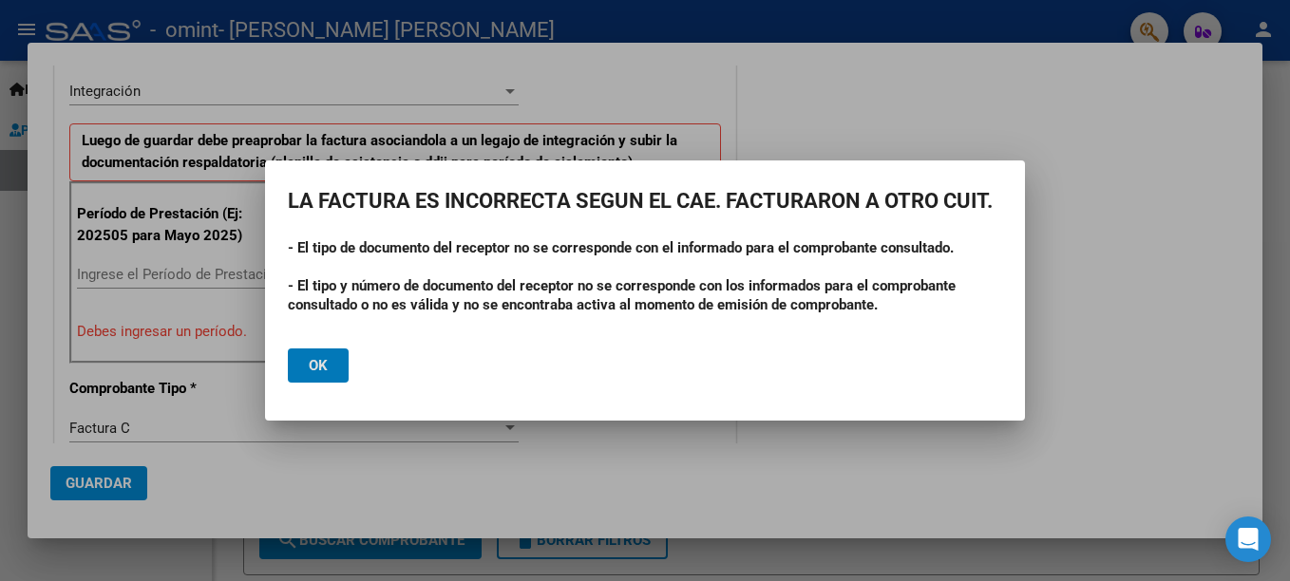
click at [321, 361] on span "Ok" at bounding box center [318, 365] width 19 height 17
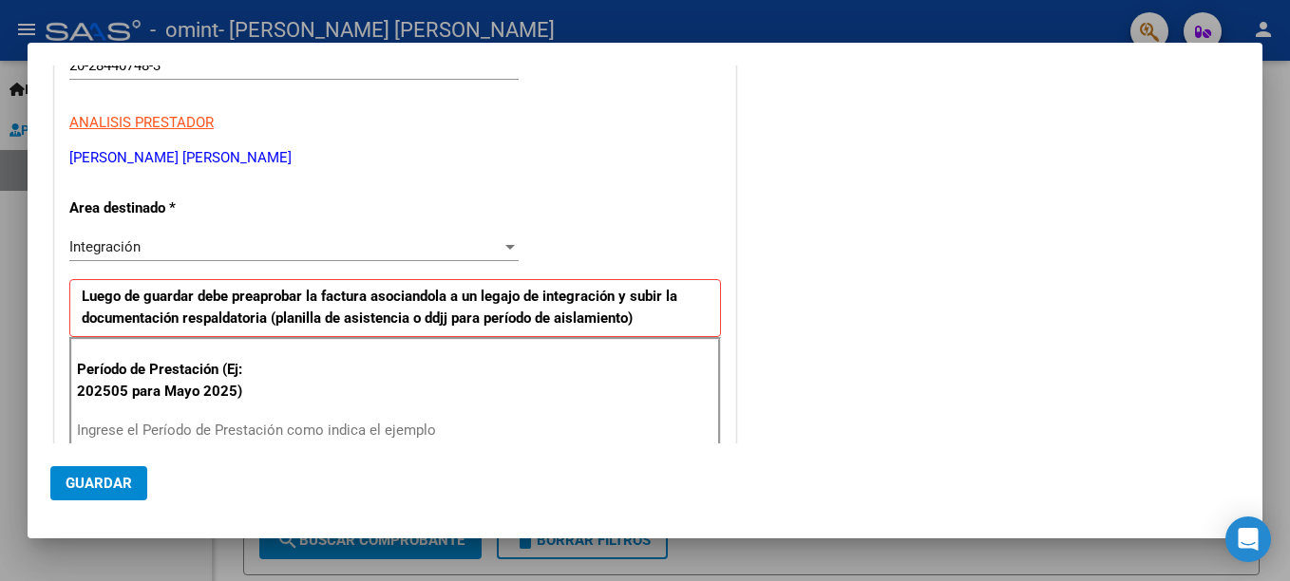
scroll to position [0, 0]
